Goal: Transaction & Acquisition: Subscribe to service/newsletter

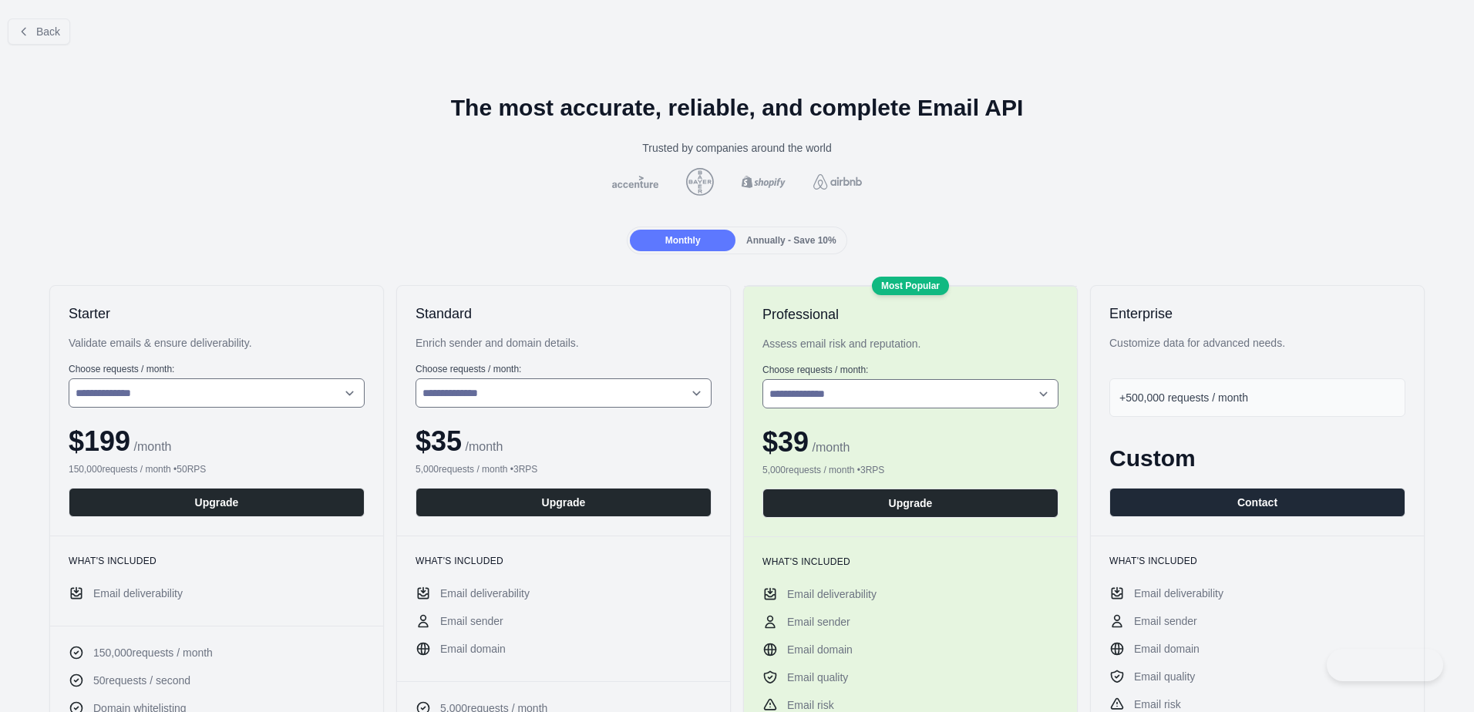
select select "*"
drag, startPoint x: 35, startPoint y: 27, endPoint x: 40, endPoint y: 37, distance: 11.4
click at [35, 27] on button "Back" at bounding box center [39, 32] width 62 height 26
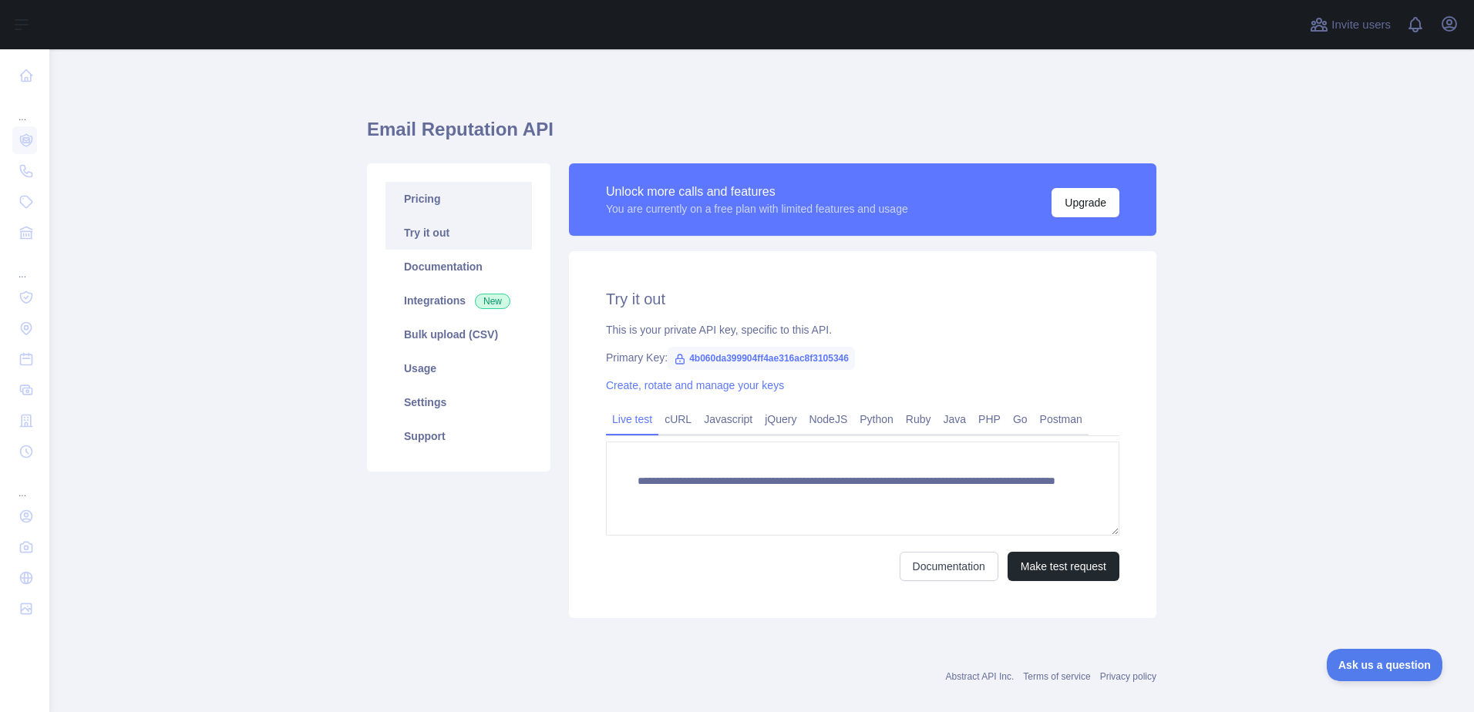
click at [429, 203] on link "Pricing" at bounding box center [459, 199] width 147 height 34
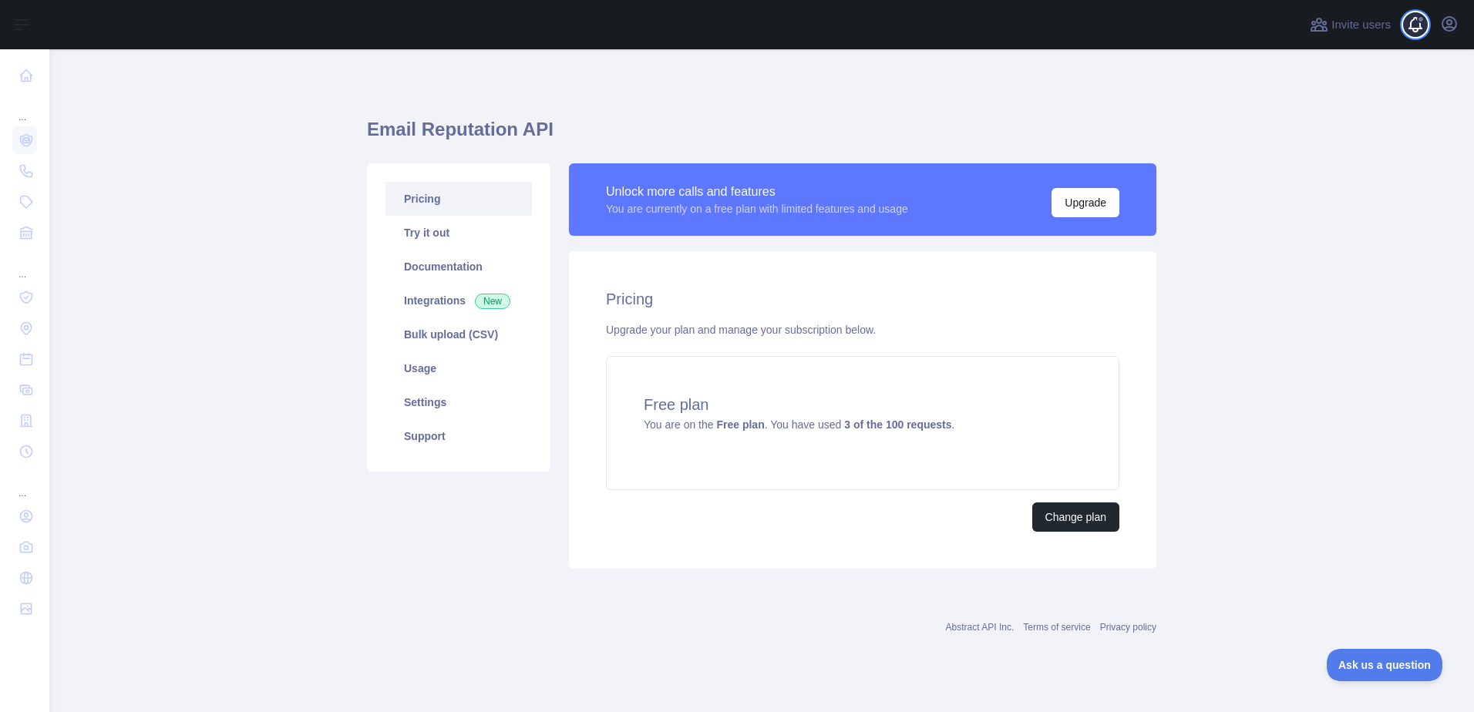
click at [1416, 25] on span at bounding box center [1421, 24] width 31 height 49
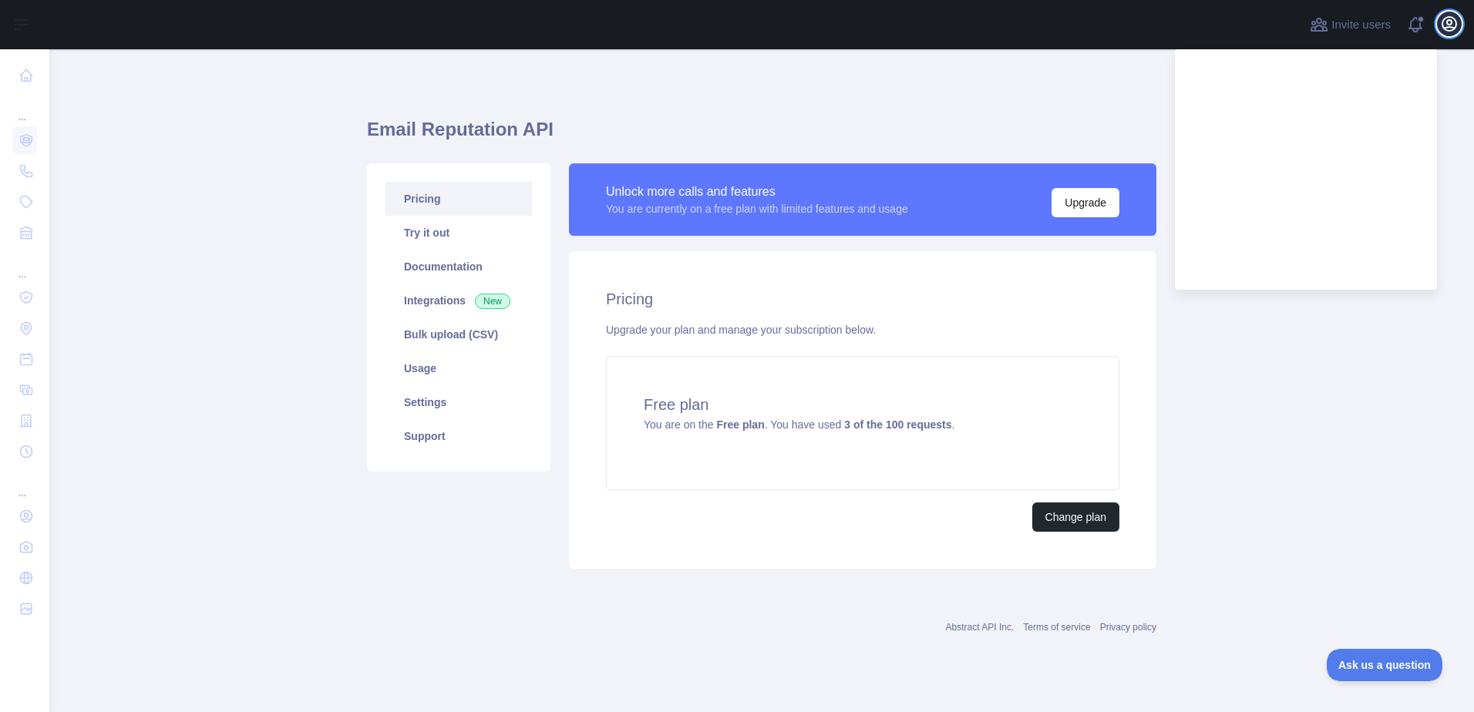
click at [1449, 19] on icon "button" at bounding box center [1449, 24] width 19 height 19
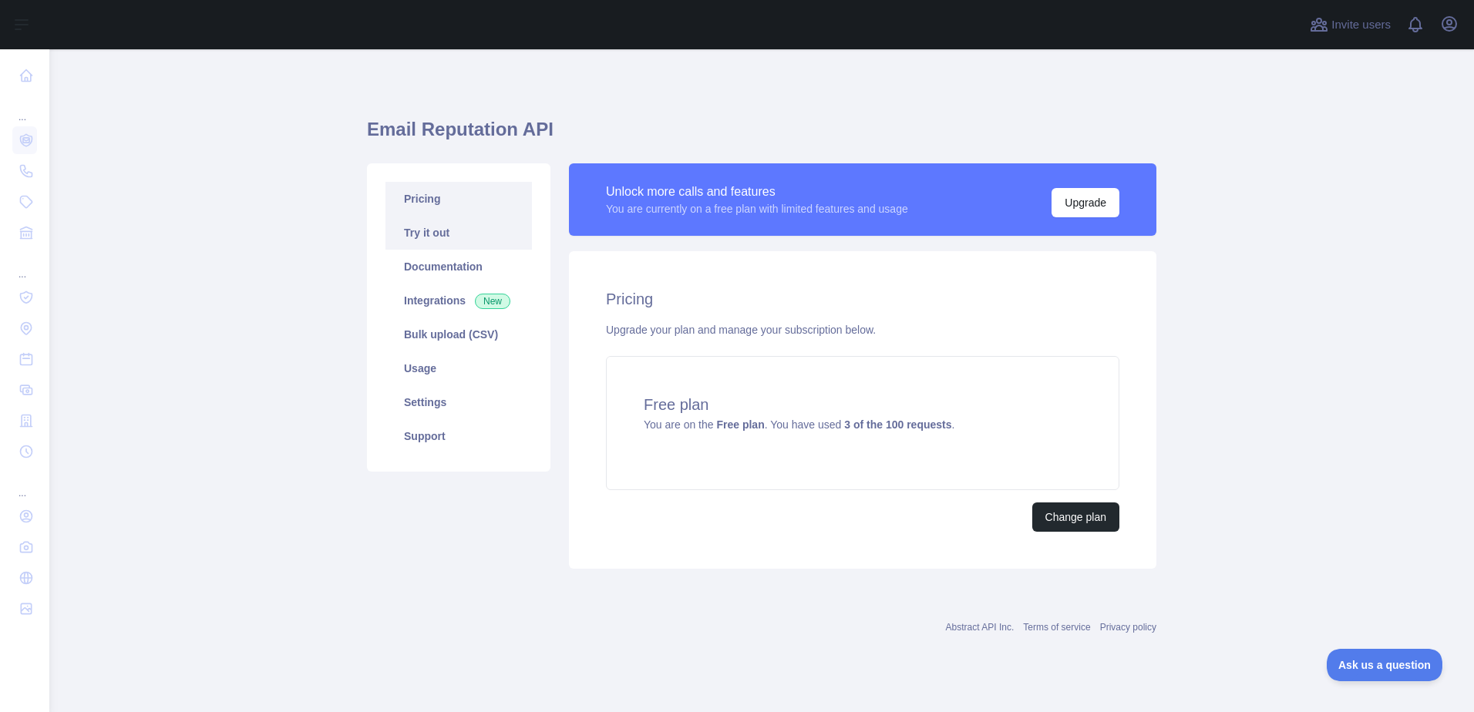
click at [459, 240] on link "Try it out" at bounding box center [459, 233] width 147 height 34
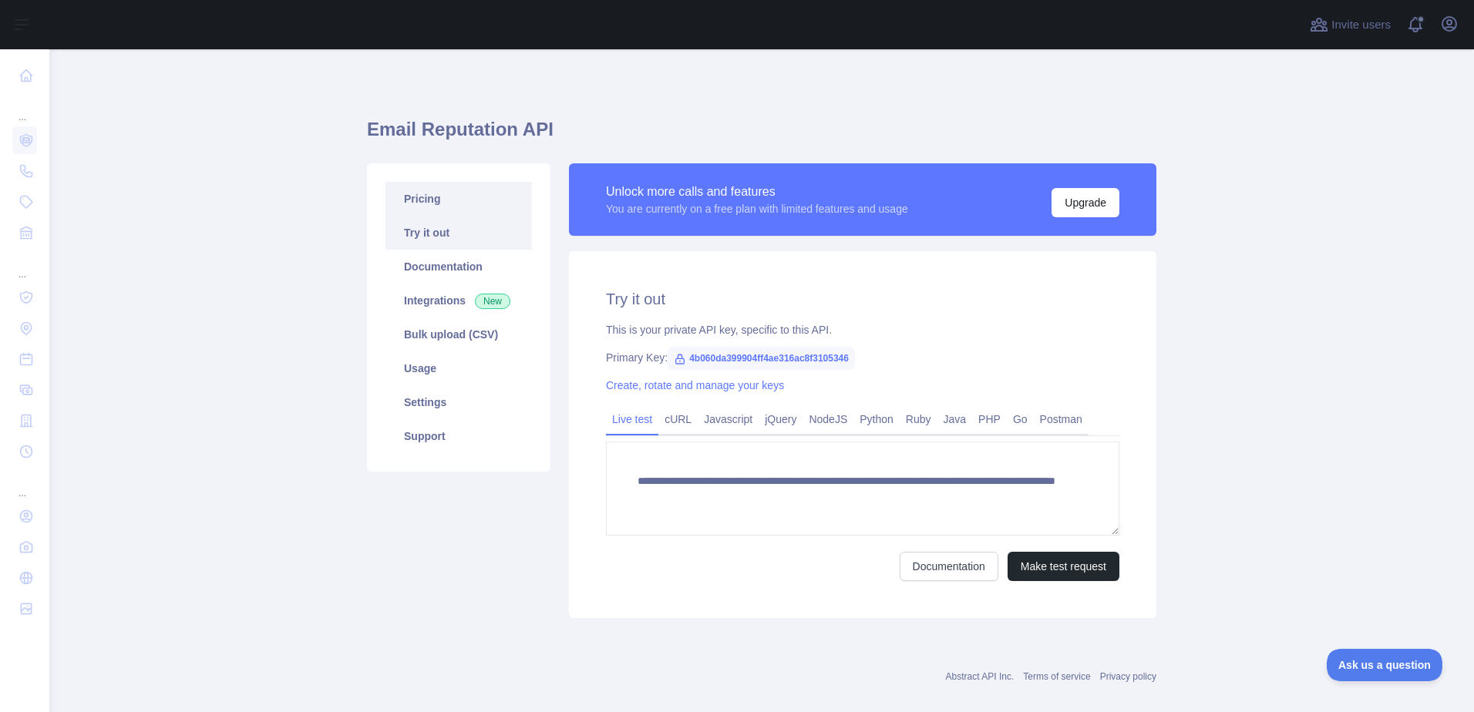
click at [421, 202] on link "Pricing" at bounding box center [459, 199] width 147 height 34
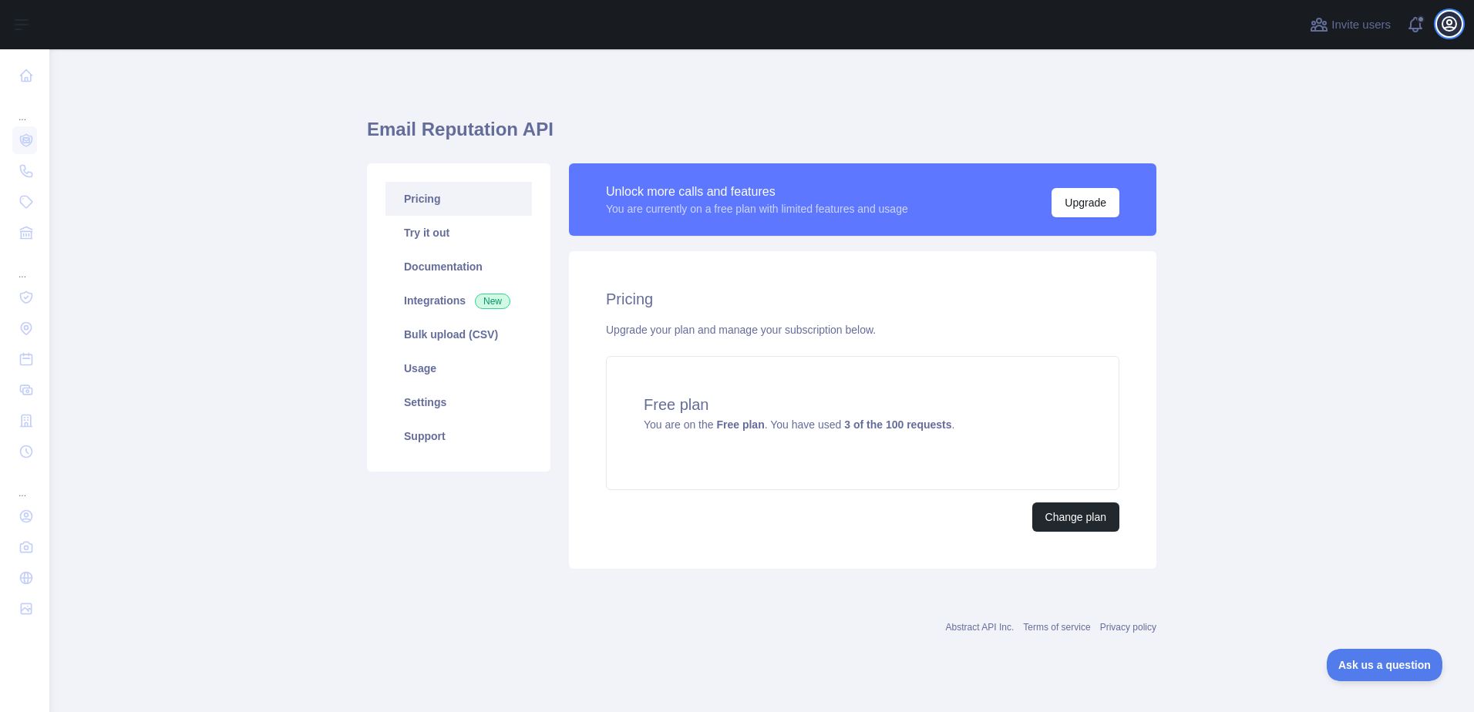
click at [1452, 32] on icon "button" at bounding box center [1449, 24] width 19 height 19
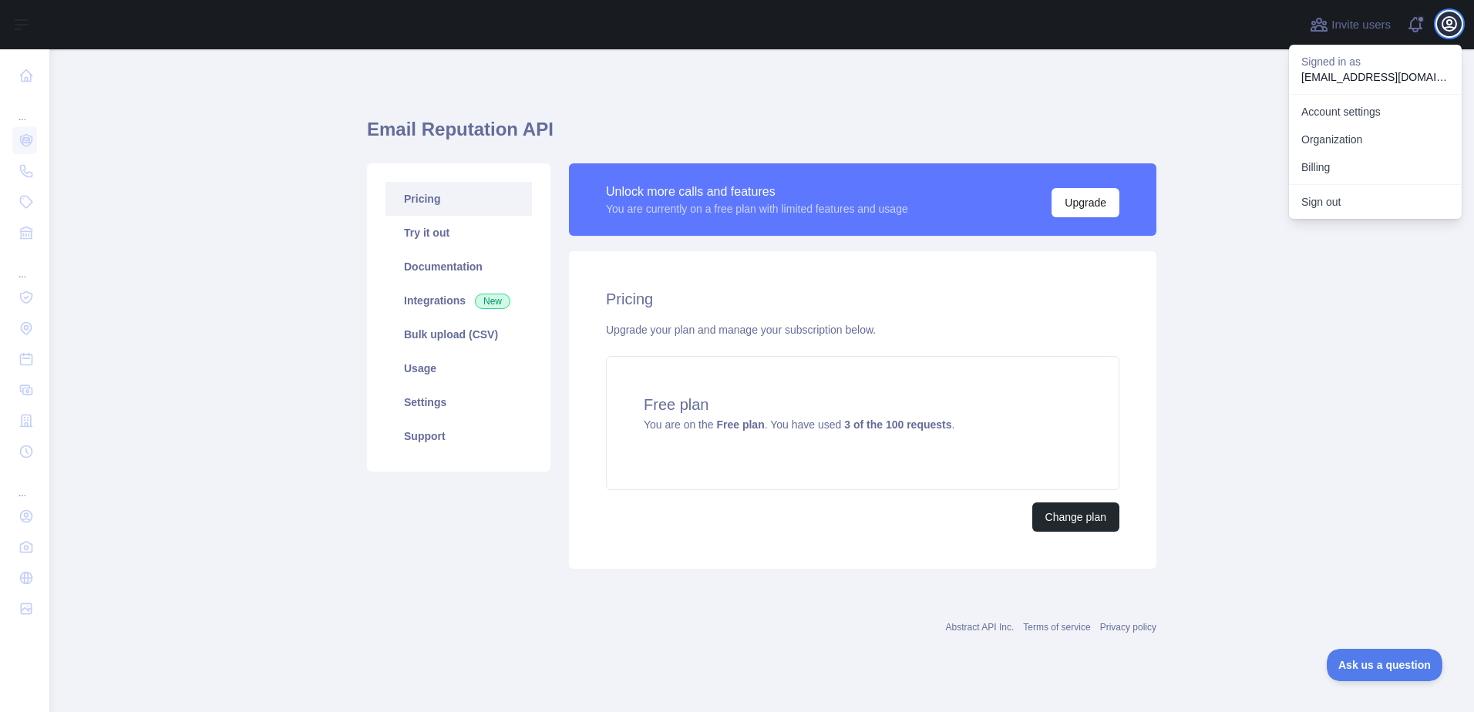
click at [1446, 23] on icon "button" at bounding box center [1449, 24] width 19 height 19
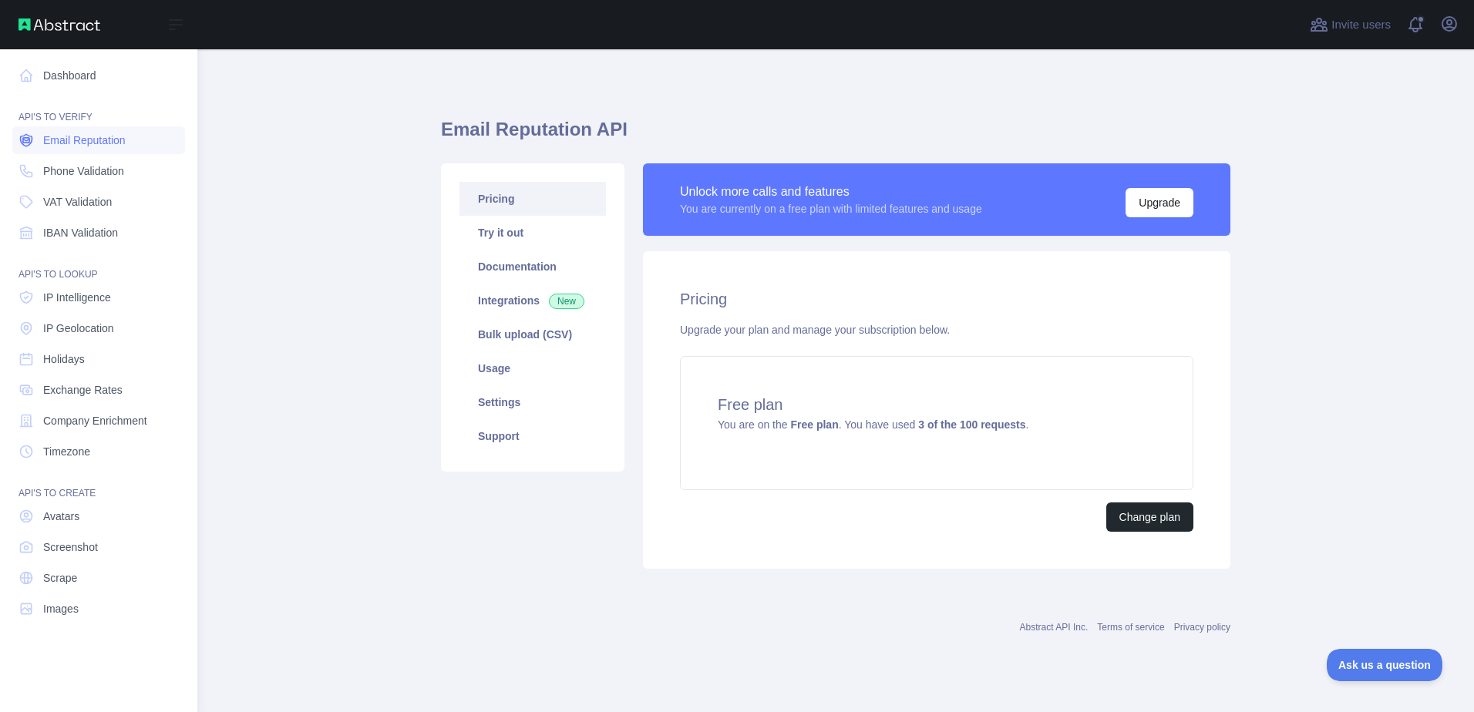
click at [49, 140] on span "Email Reputation" at bounding box center [84, 140] width 83 height 15
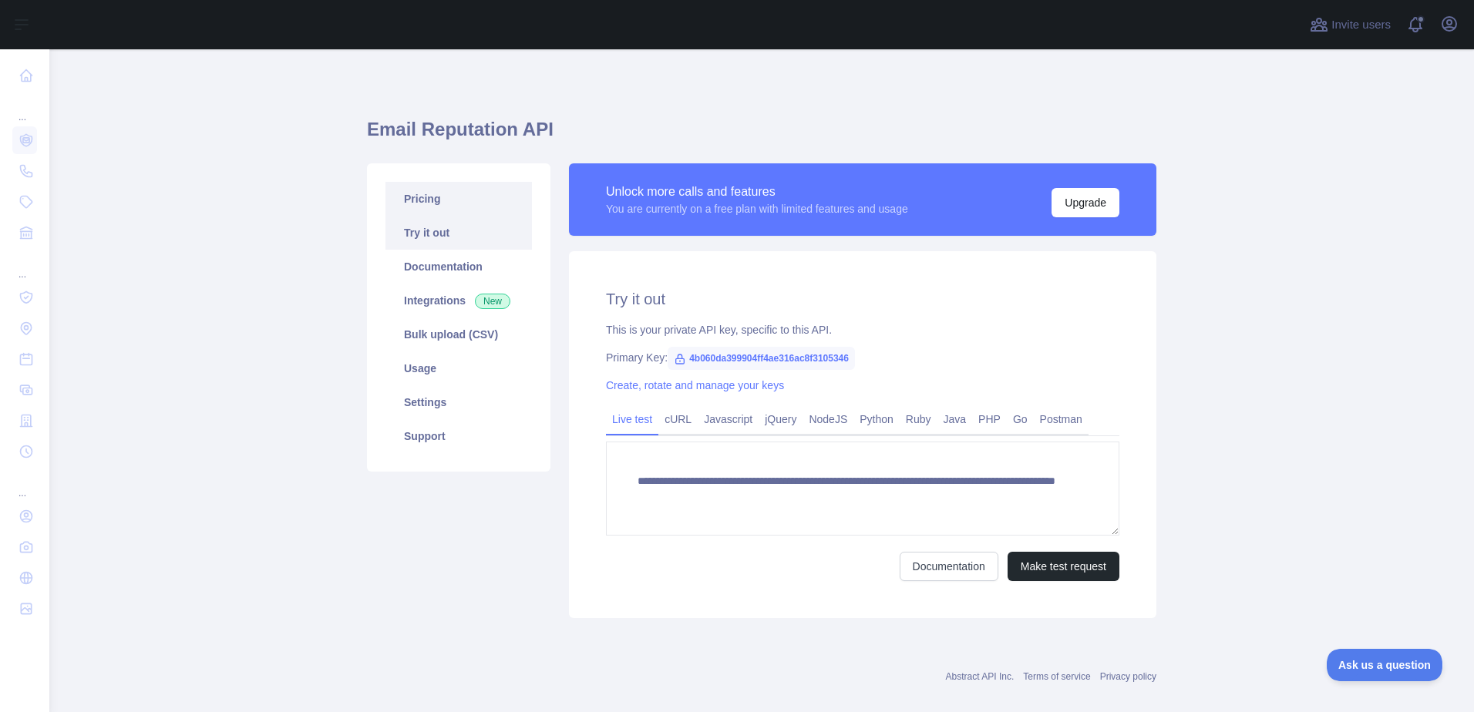
click at [455, 210] on link "Pricing" at bounding box center [459, 199] width 147 height 34
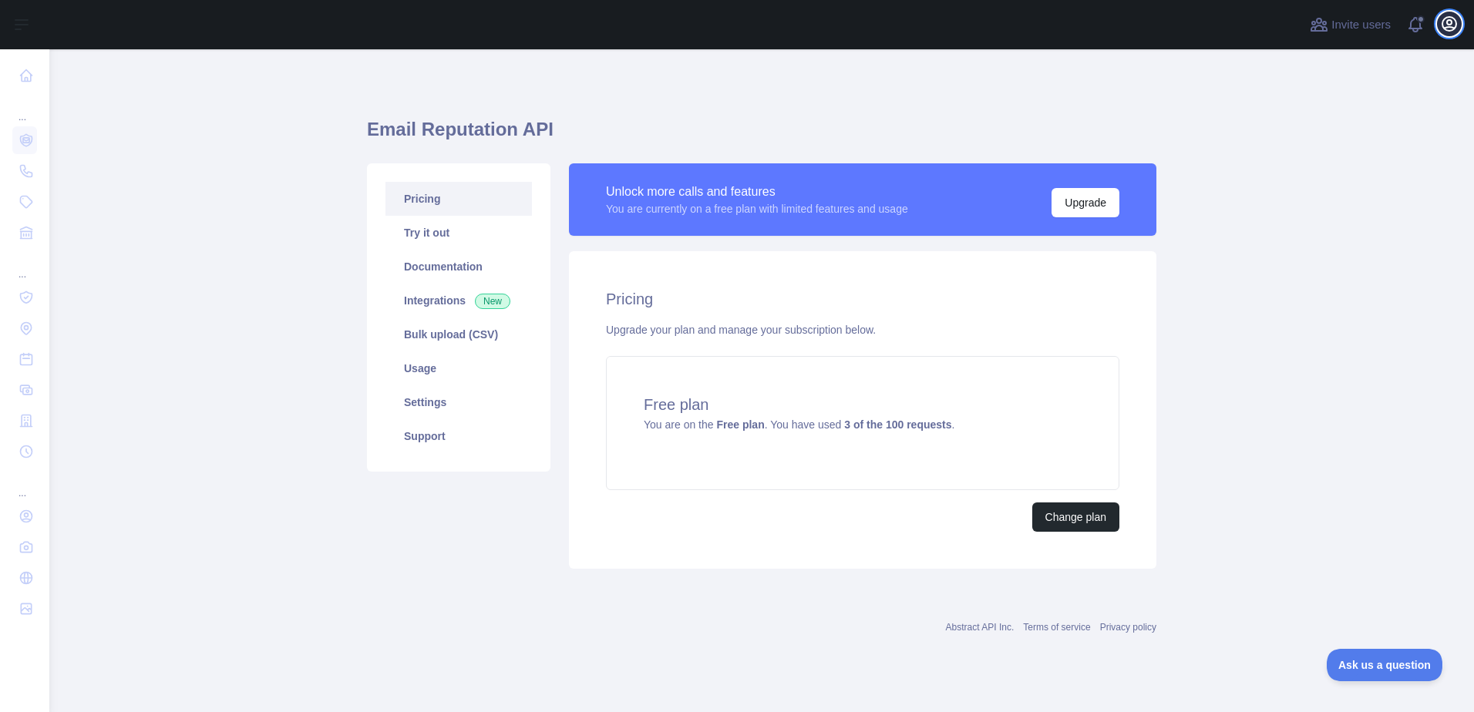
click at [1457, 25] on icon "button" at bounding box center [1449, 24] width 19 height 19
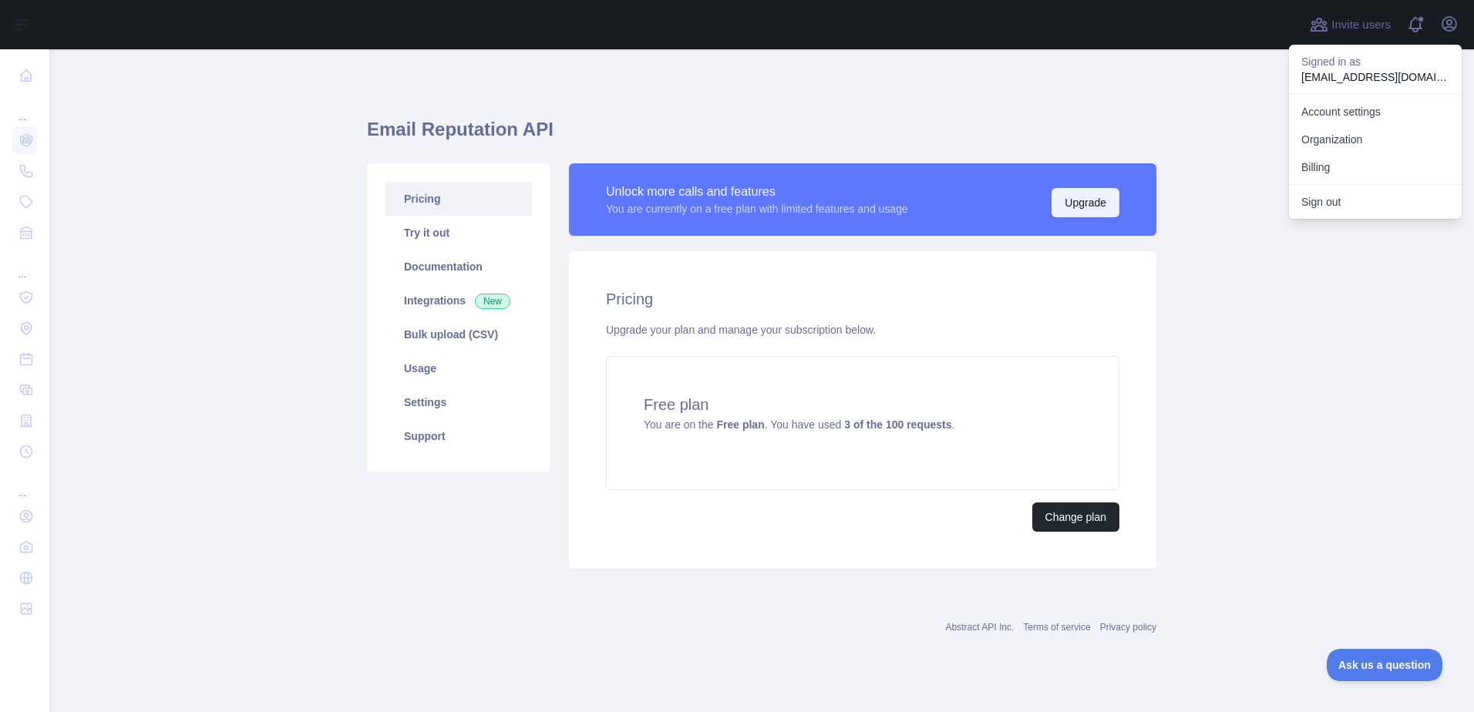
click at [1069, 204] on button "Upgrade" at bounding box center [1086, 202] width 68 height 29
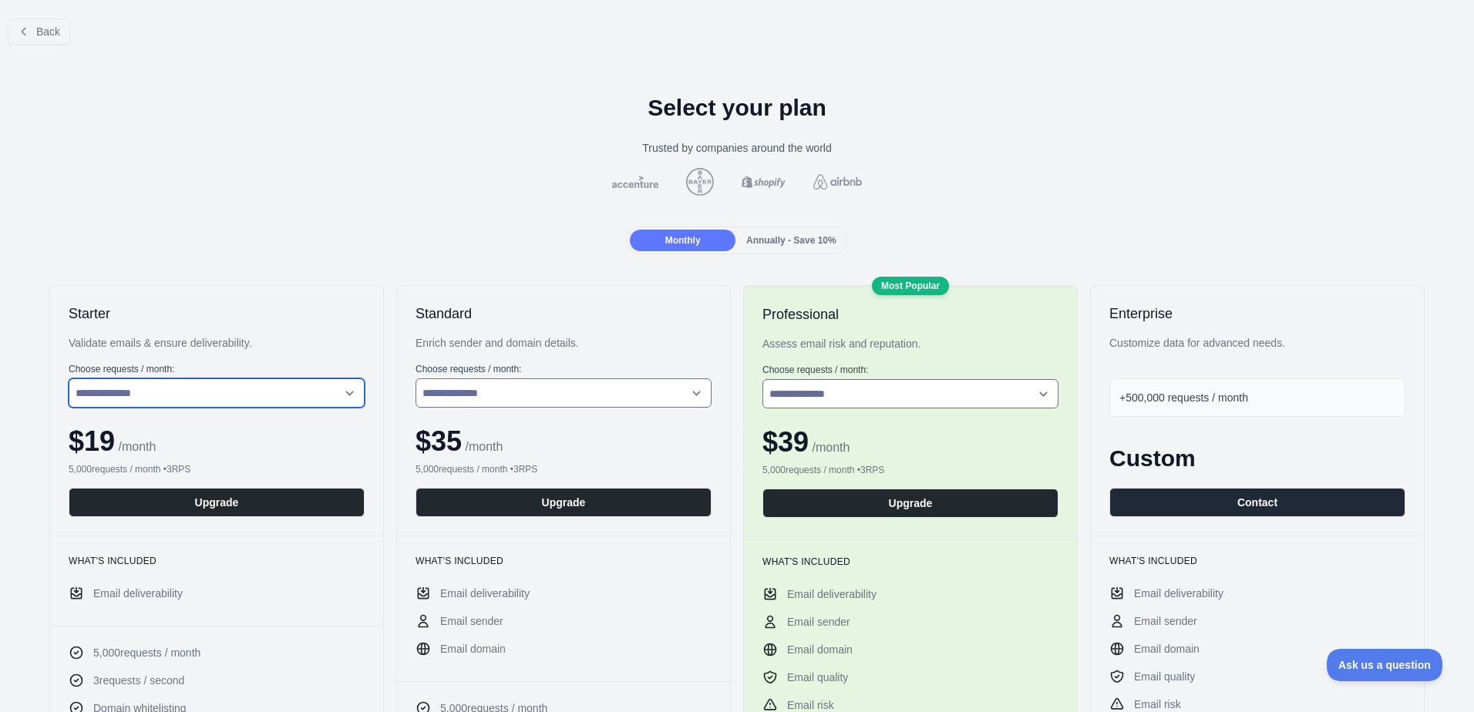
click at [278, 397] on select "**********" at bounding box center [217, 393] width 296 height 29
select select "*"
click at [69, 379] on select "**********" at bounding box center [217, 393] width 296 height 29
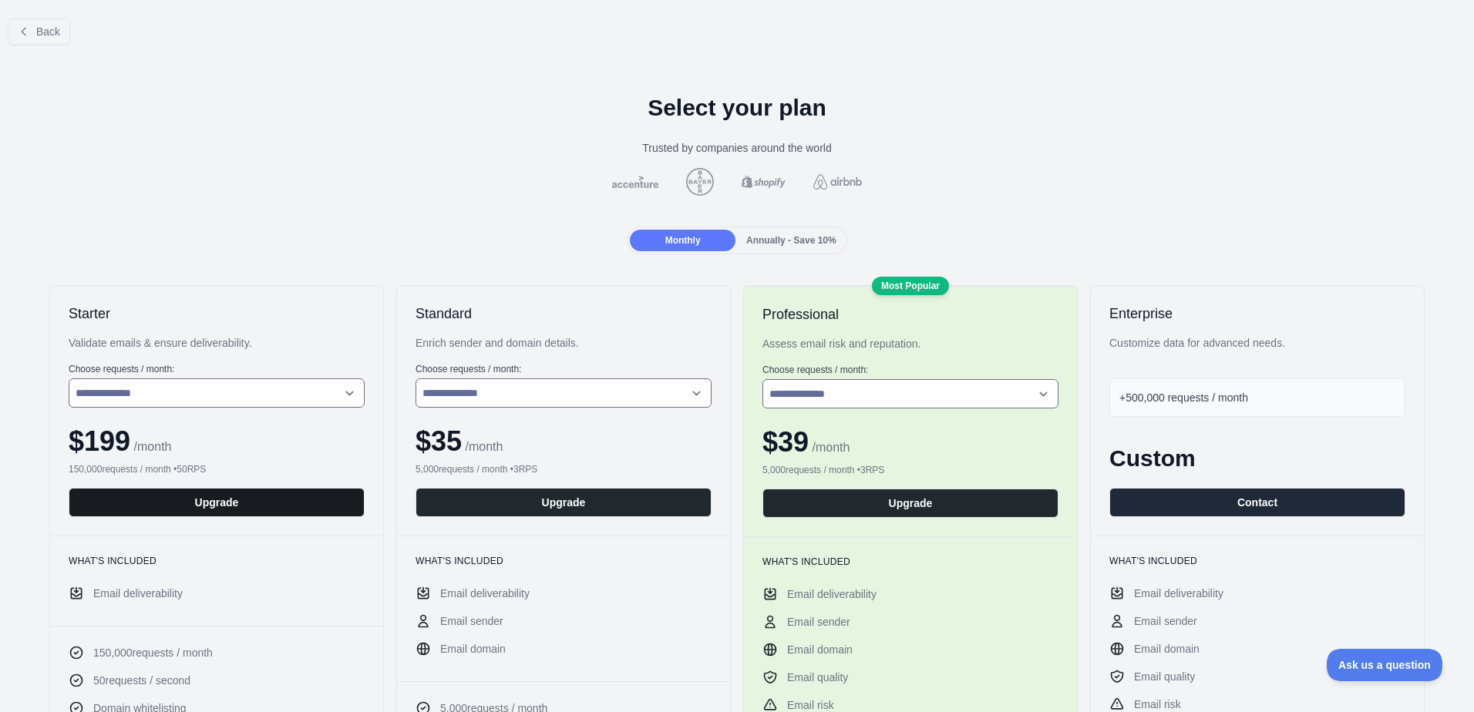
click at [256, 493] on button "Upgrade" at bounding box center [217, 502] width 296 height 29
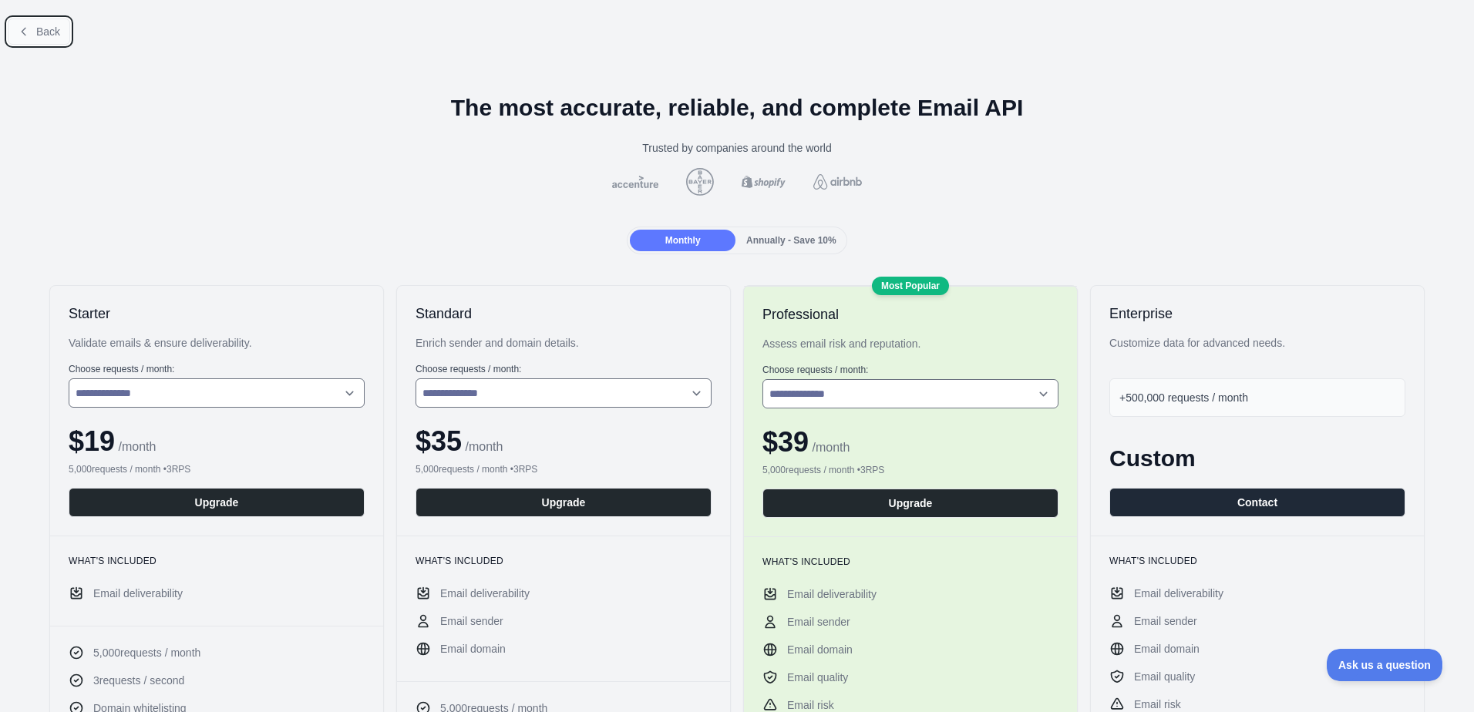
click at [56, 34] on span "Back" at bounding box center [48, 31] width 24 height 12
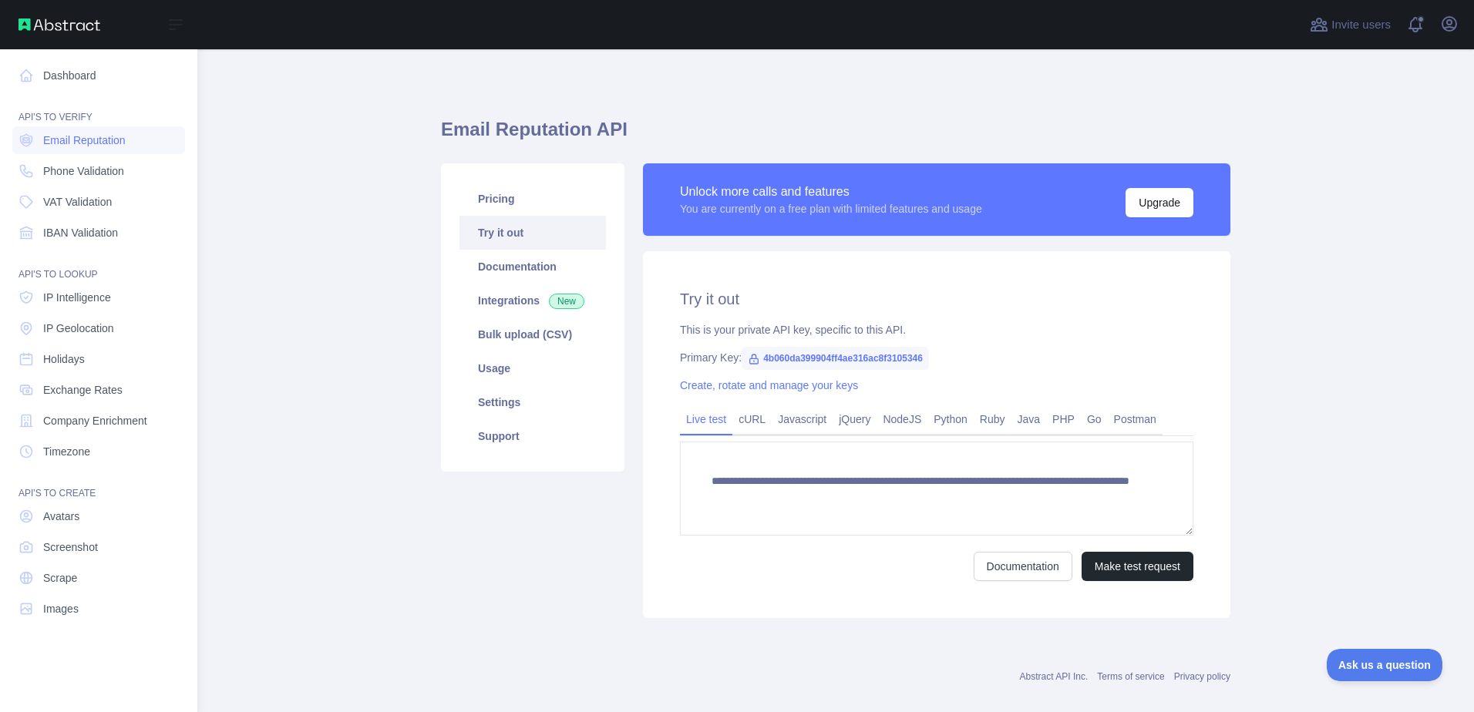
click at [29, 22] on img at bounding box center [60, 25] width 82 height 12
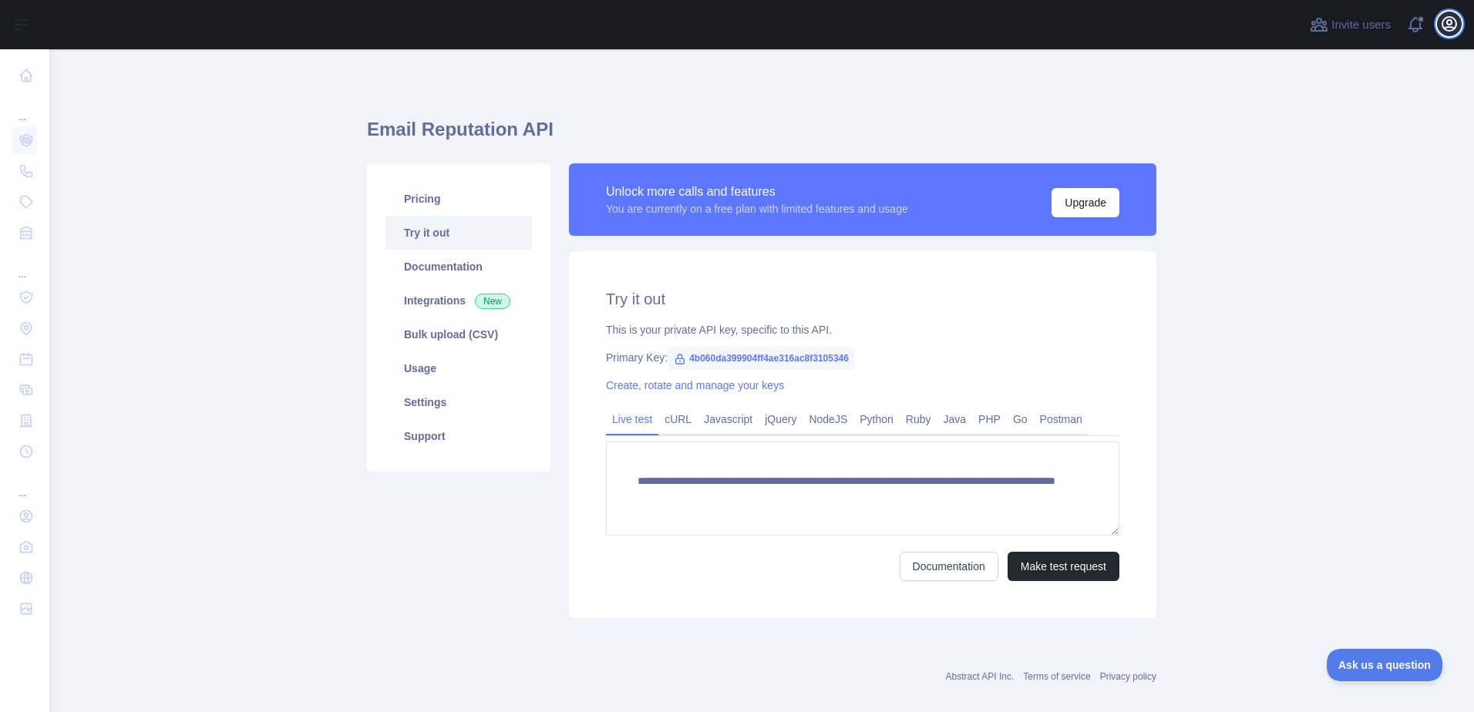
click at [1450, 19] on icon "button" at bounding box center [1450, 24] width 14 height 14
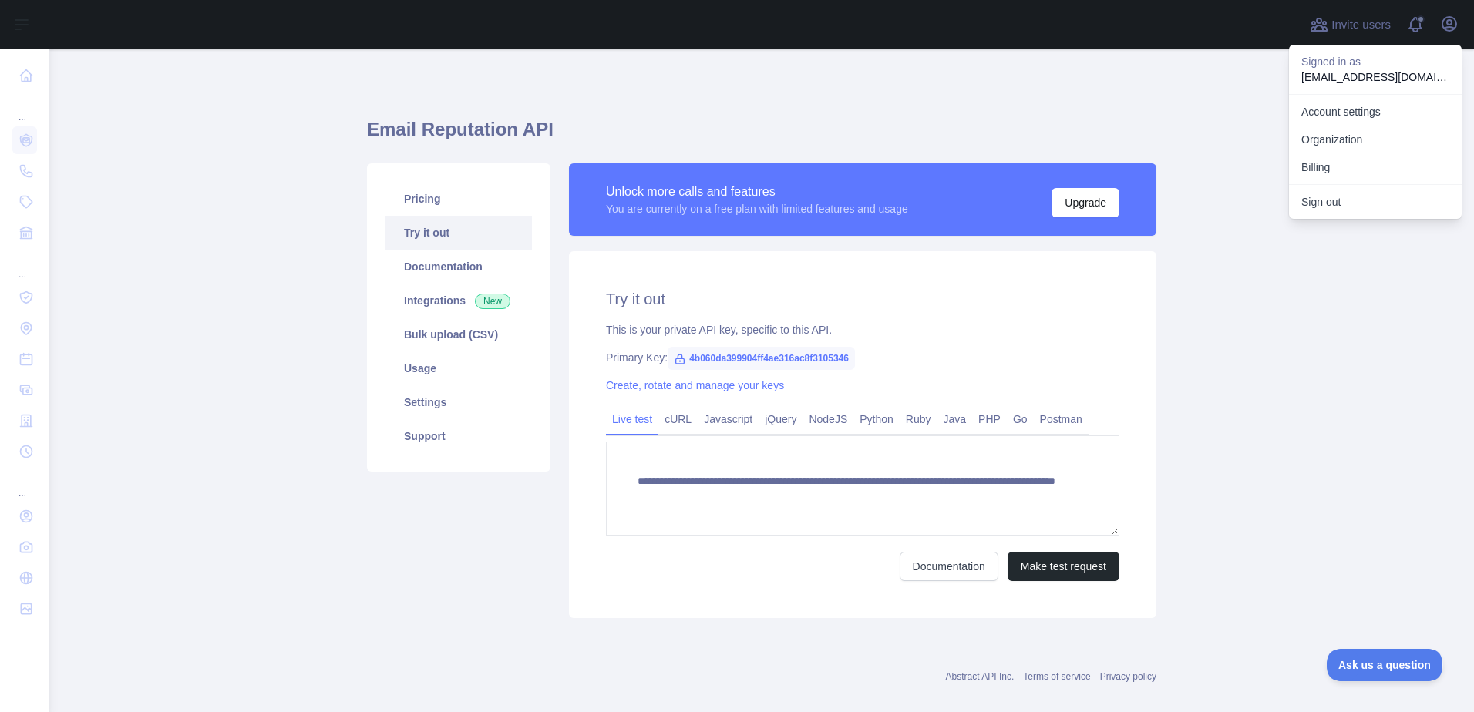
click at [1233, 95] on main "**********" at bounding box center [761, 380] width 1425 height 663
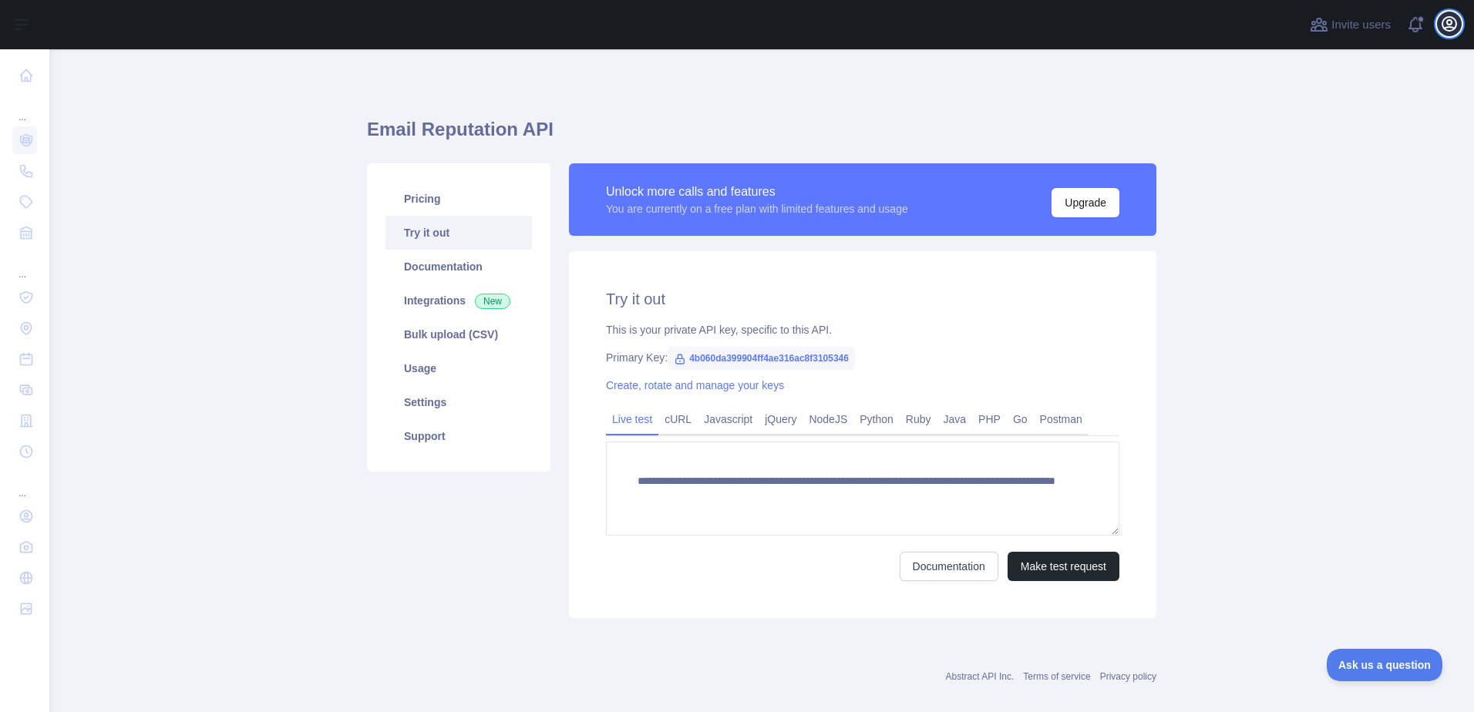
click at [1447, 34] on button "Open user menu" at bounding box center [1449, 24] width 25 height 25
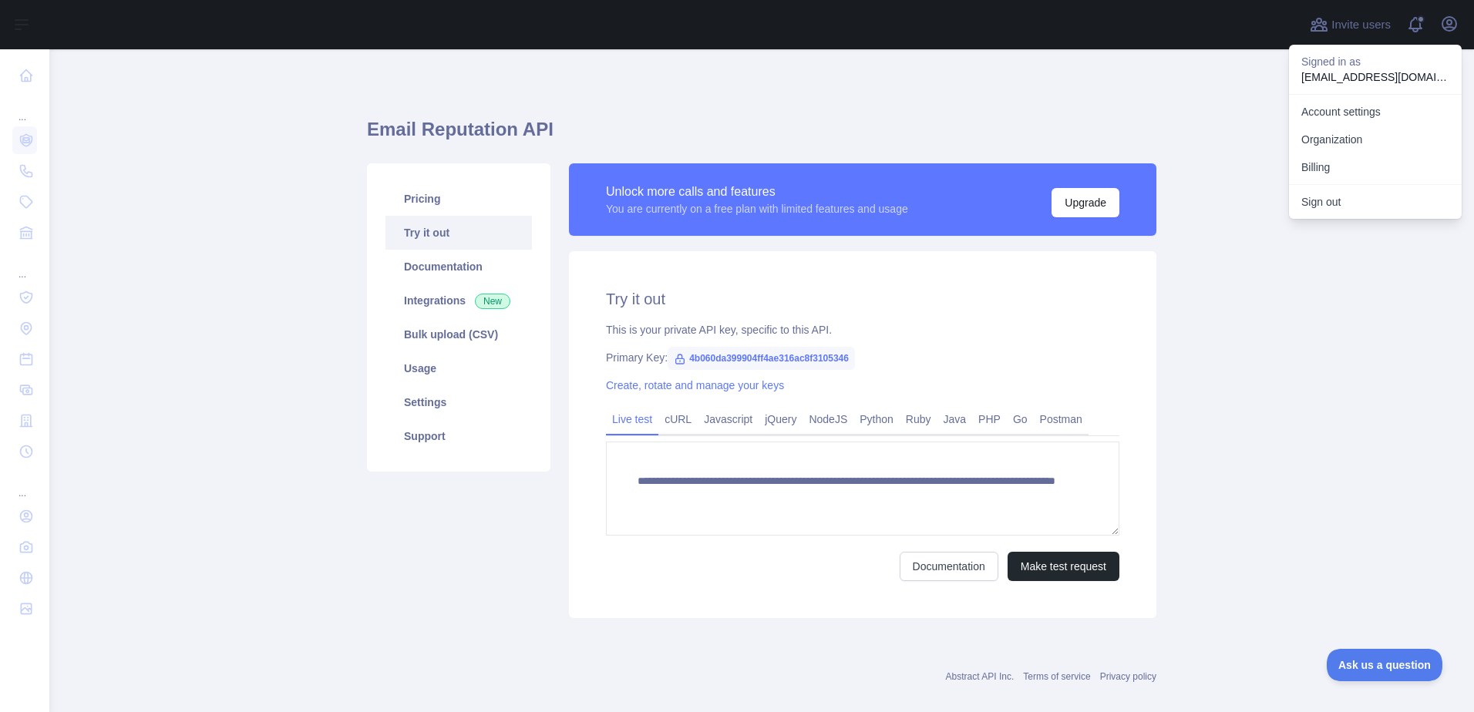
click at [1184, 114] on main "**********" at bounding box center [761, 380] width 1425 height 663
